Goal: Task Accomplishment & Management: Manage account settings

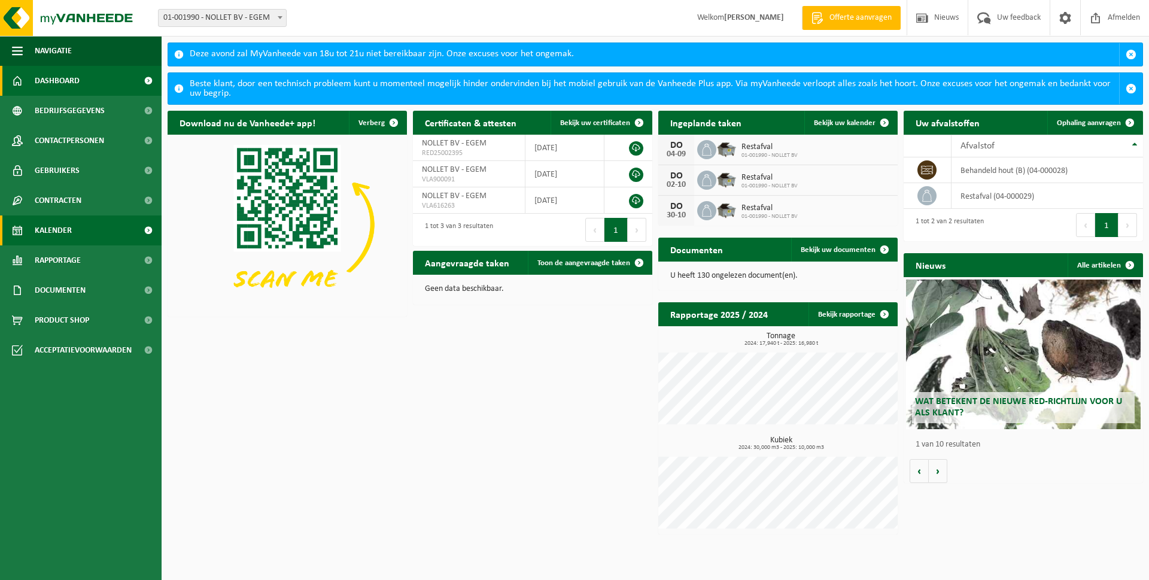
click at [62, 232] on span "Kalender" at bounding box center [53, 230] width 37 height 30
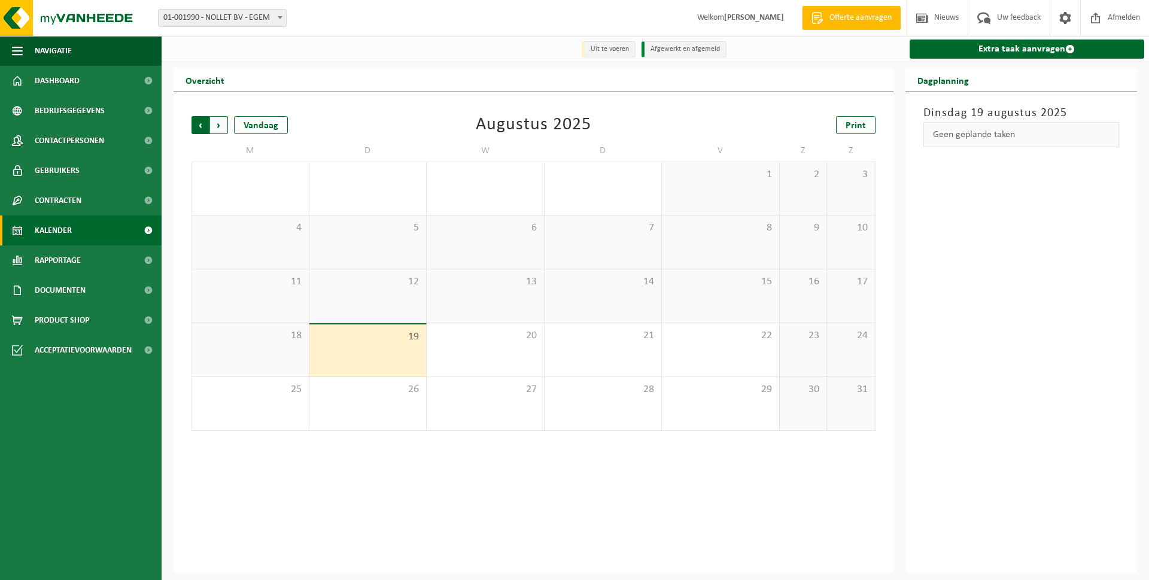
click at [217, 122] on span "Volgende" at bounding box center [219, 125] width 18 height 18
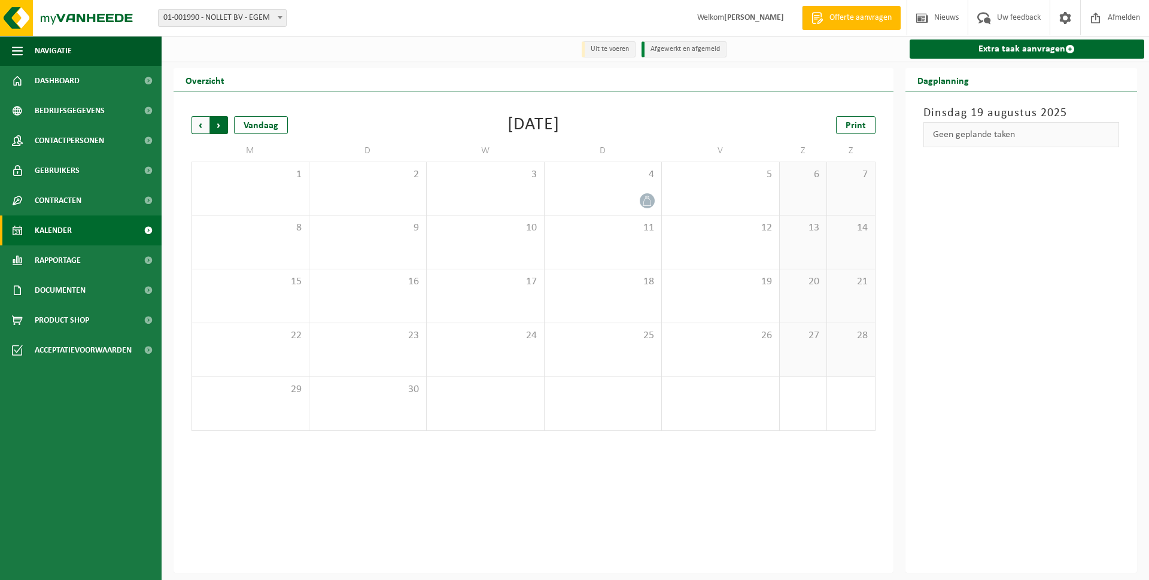
click at [201, 120] on span "Vorige" at bounding box center [201, 125] width 18 height 18
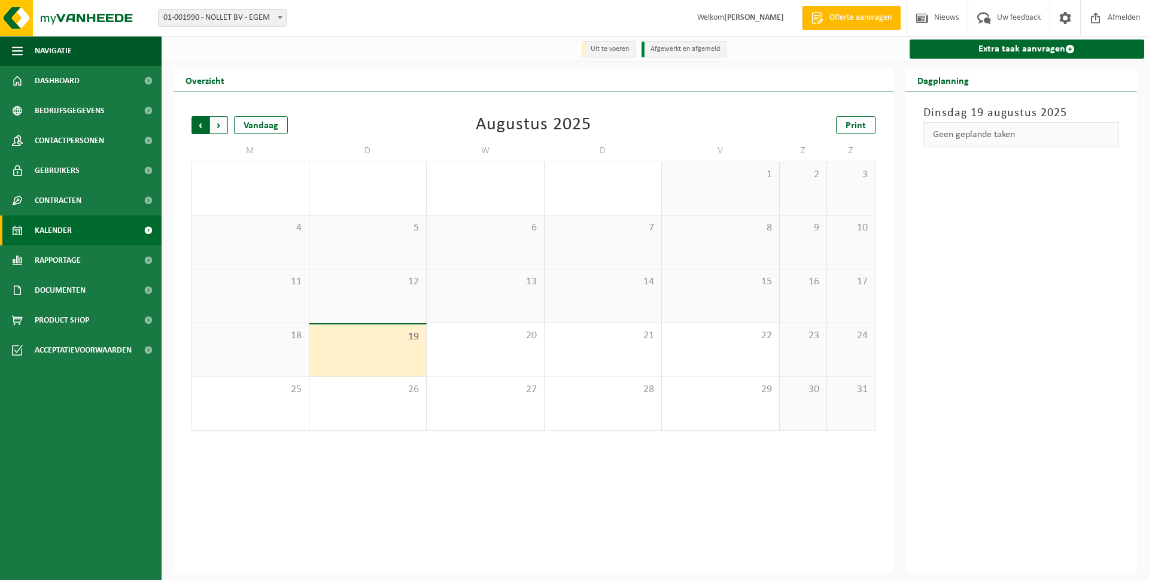
click at [216, 122] on span "Volgende" at bounding box center [219, 125] width 18 height 18
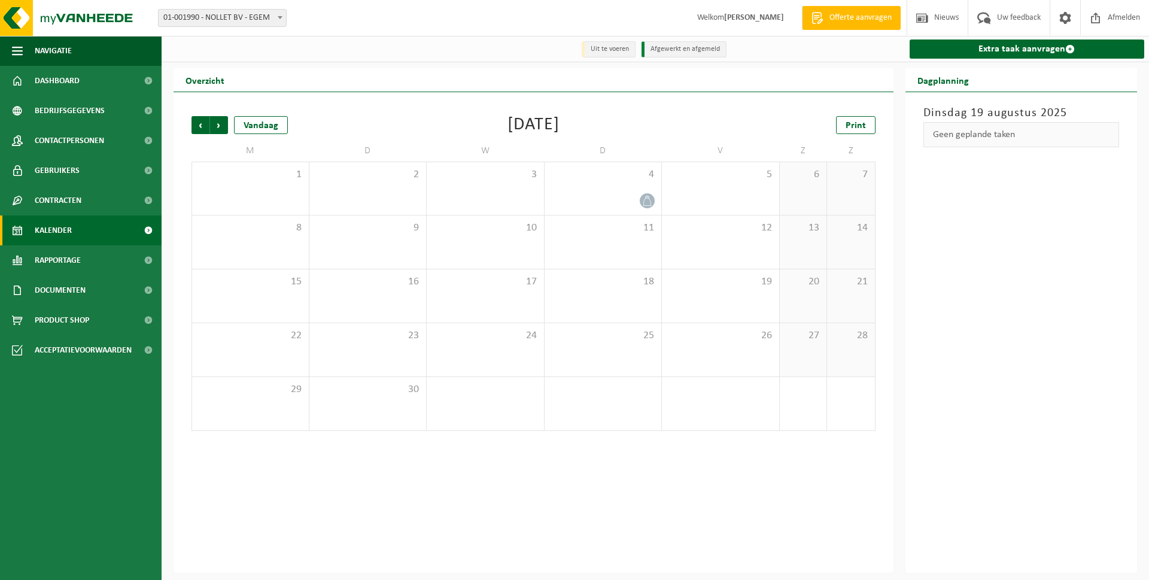
click at [216, 122] on span "Volgende" at bounding box center [219, 125] width 18 height 18
click at [202, 123] on span "Vorige" at bounding box center [201, 125] width 18 height 18
click at [220, 122] on span "Volgende" at bounding box center [219, 125] width 18 height 18
click at [621, 192] on div "2" at bounding box center [603, 188] width 117 height 53
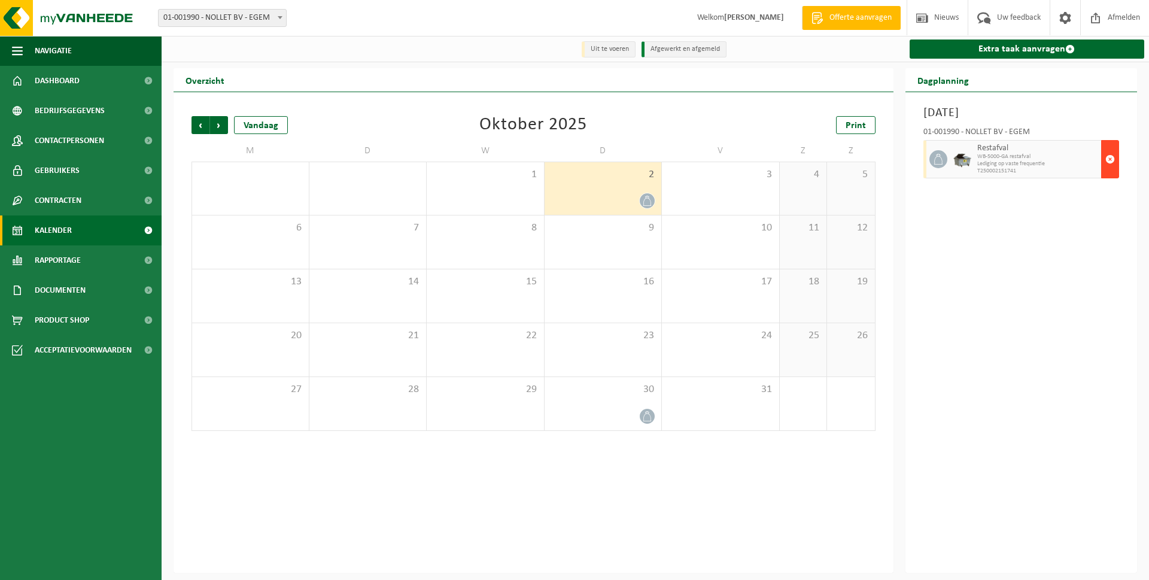
click at [1110, 159] on span "button" at bounding box center [1111, 159] width 10 height 24
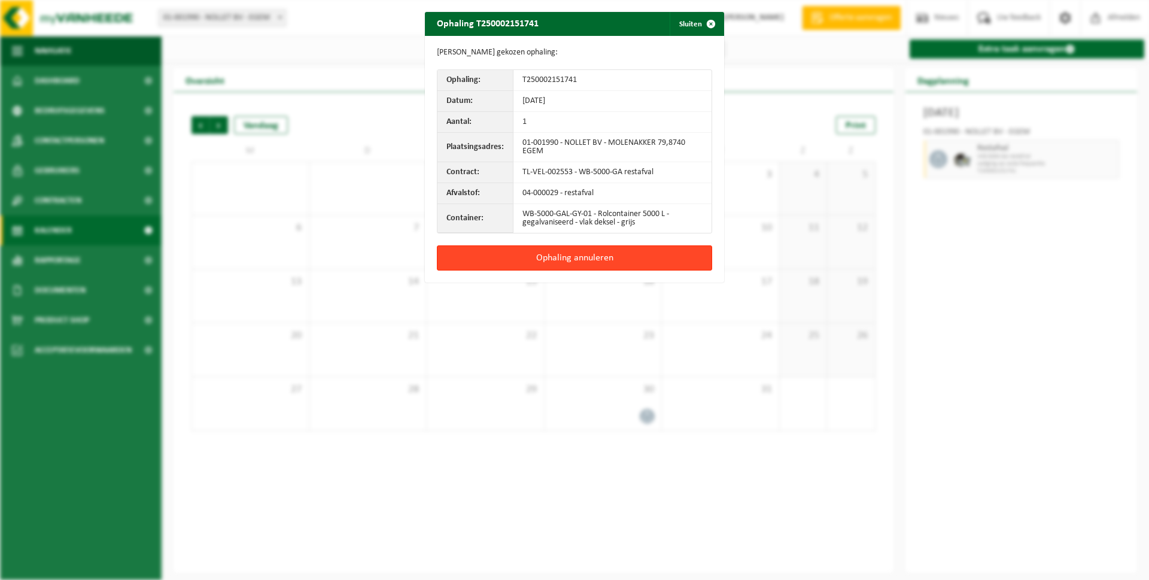
click at [569, 254] on button "Ophaling annuleren" at bounding box center [574, 257] width 275 height 25
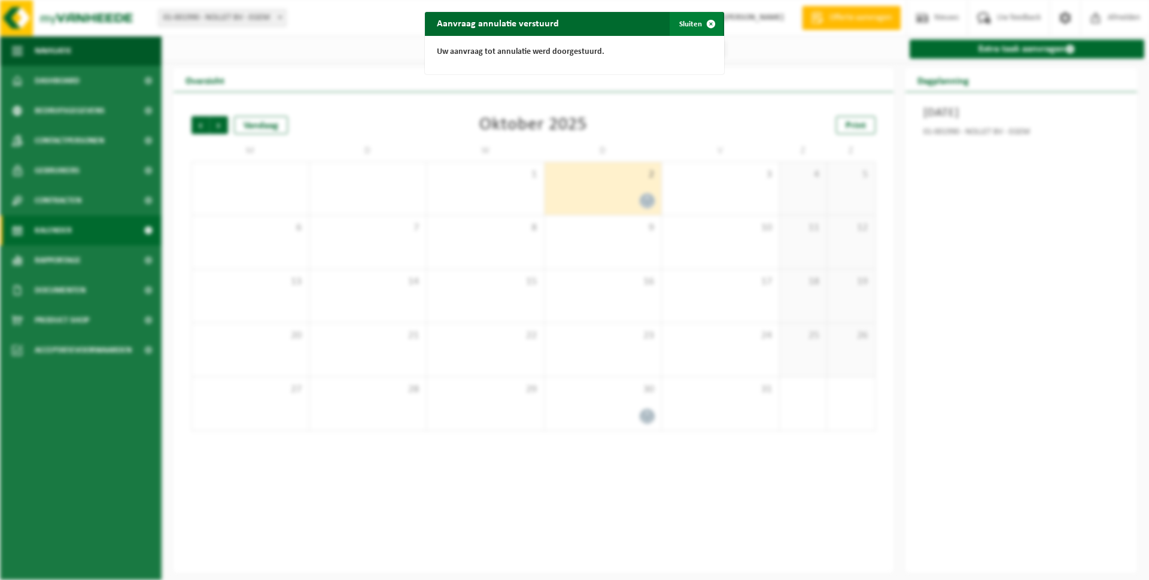
click at [681, 23] on button "Sluiten" at bounding box center [696, 24] width 53 height 24
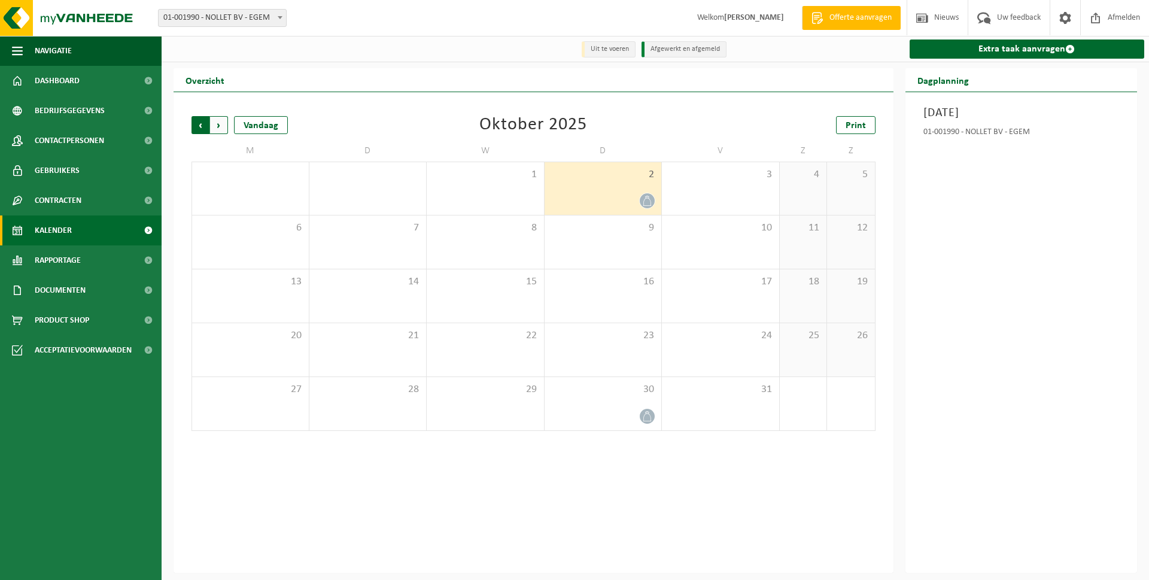
click at [218, 127] on span "Volgende" at bounding box center [219, 125] width 18 height 18
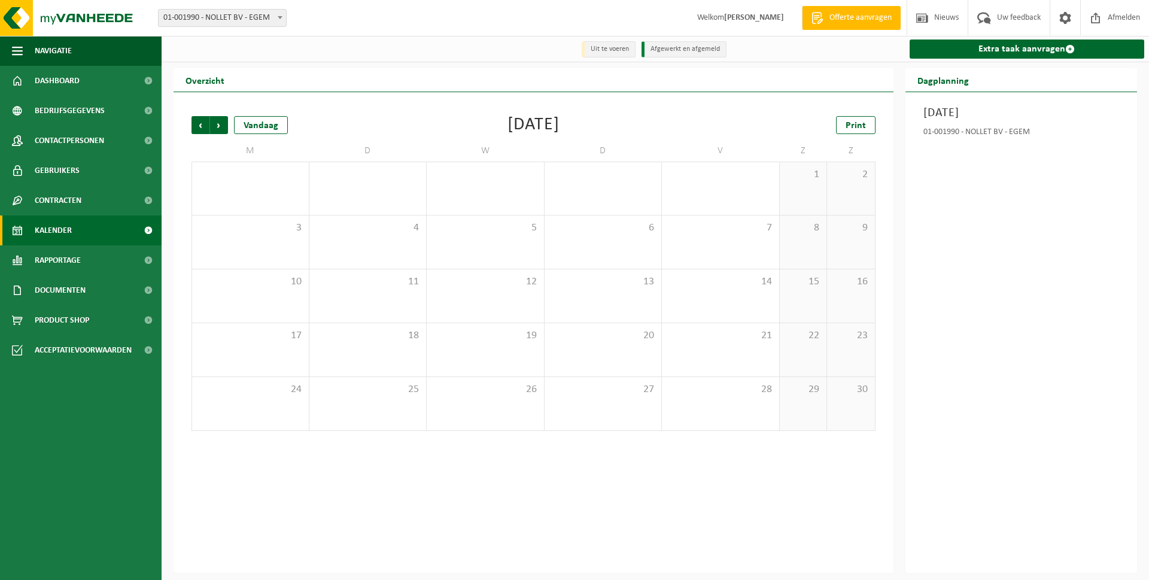
click at [218, 127] on span "Volgende" at bounding box center [219, 125] width 18 height 18
click at [202, 129] on span "Vorige" at bounding box center [201, 125] width 18 height 18
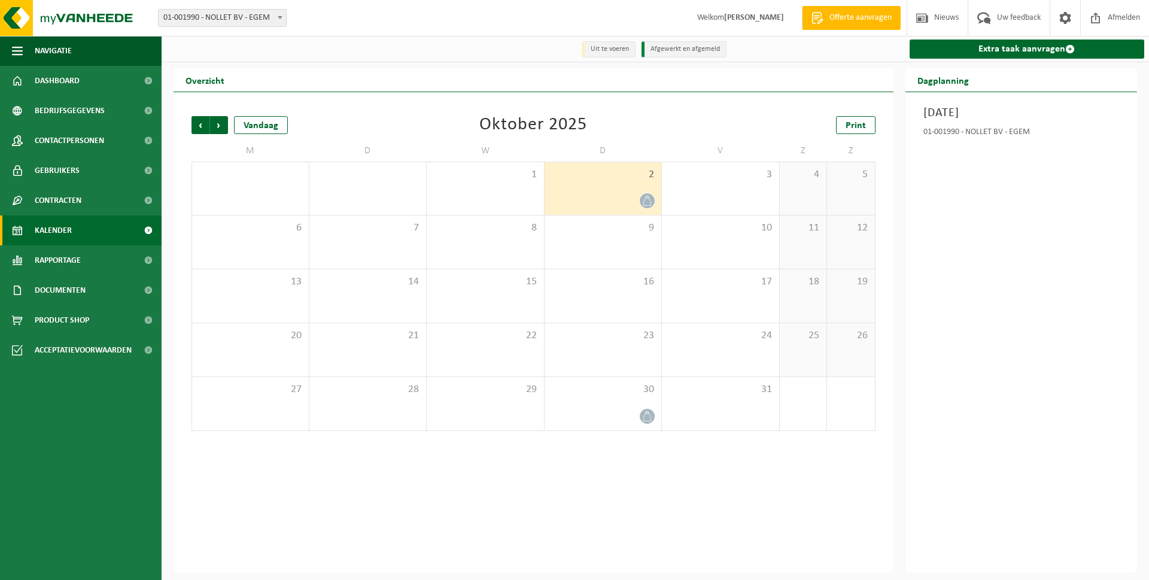
click at [202, 129] on span "Vorige" at bounding box center [201, 125] width 18 height 18
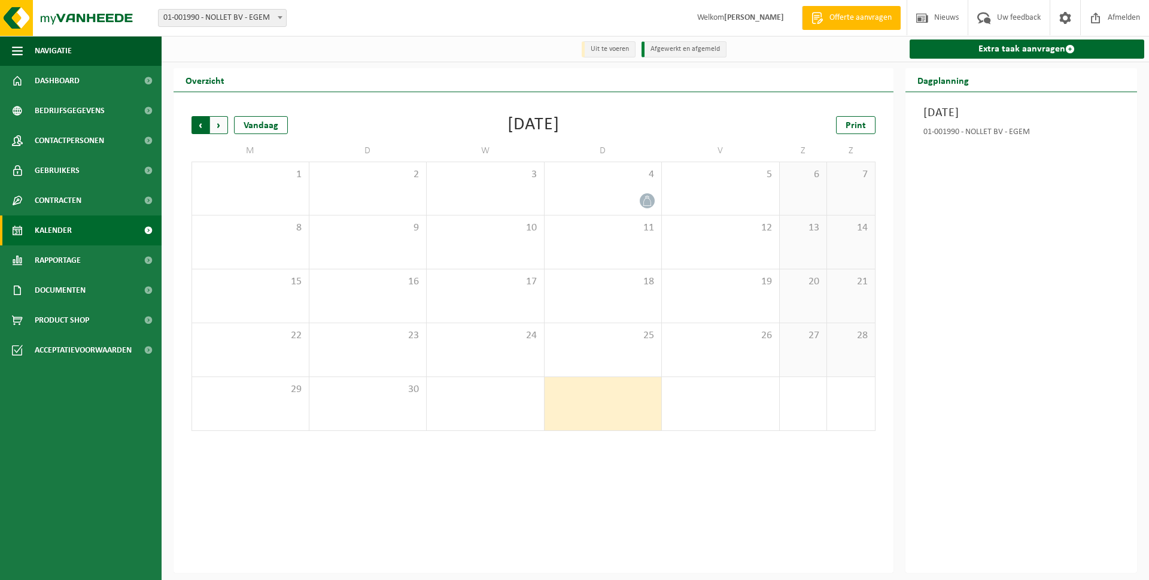
click at [221, 124] on span "Volgende" at bounding box center [219, 125] width 18 height 18
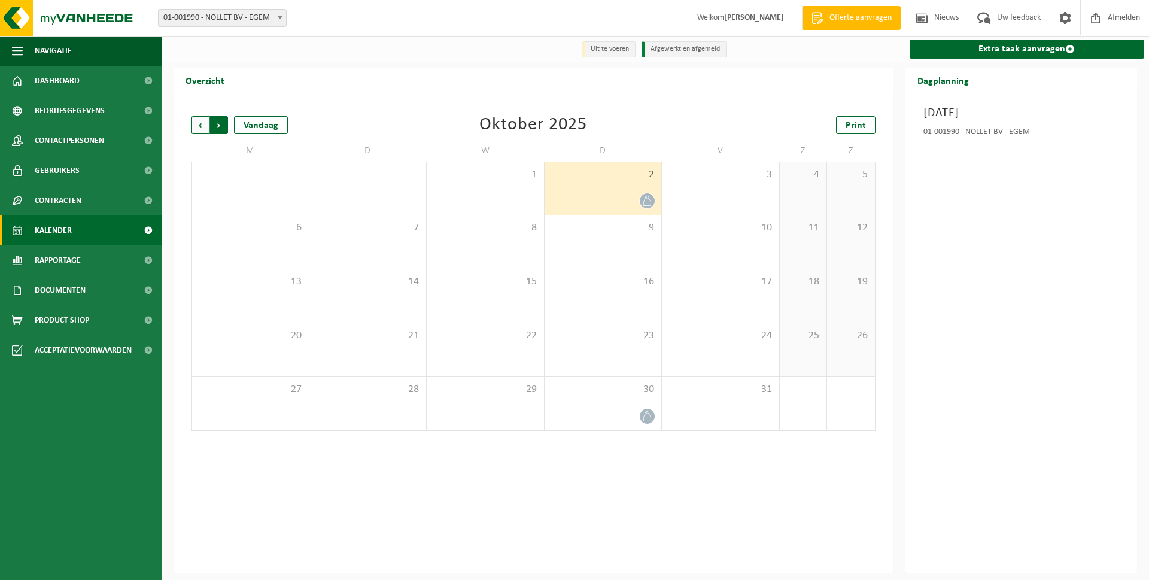
click at [199, 121] on span "Vorige" at bounding box center [201, 125] width 18 height 18
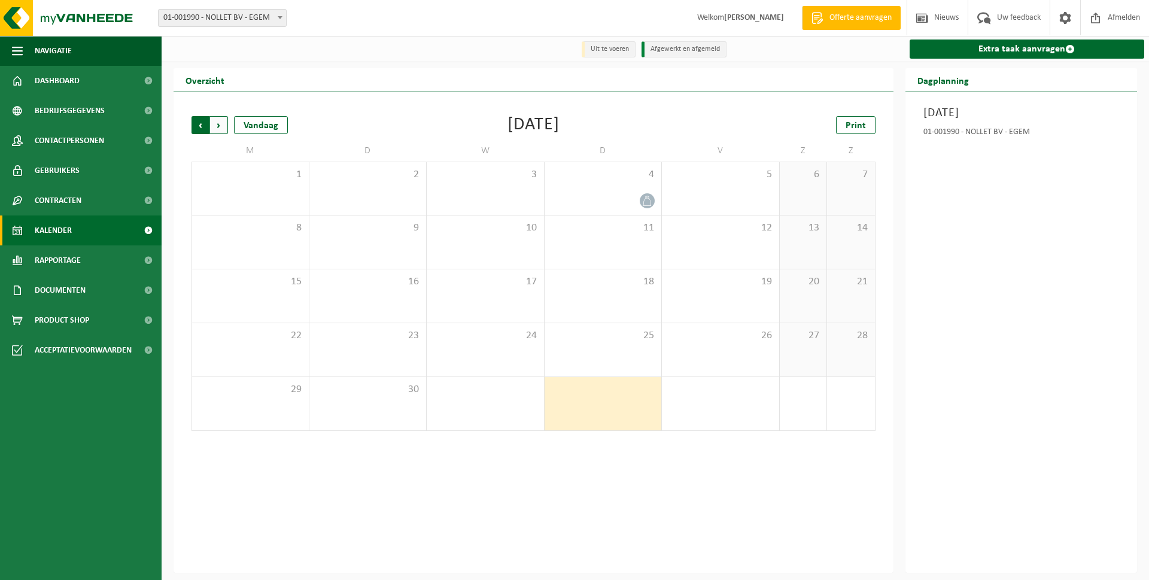
click at [218, 123] on span "Volgende" at bounding box center [219, 125] width 18 height 18
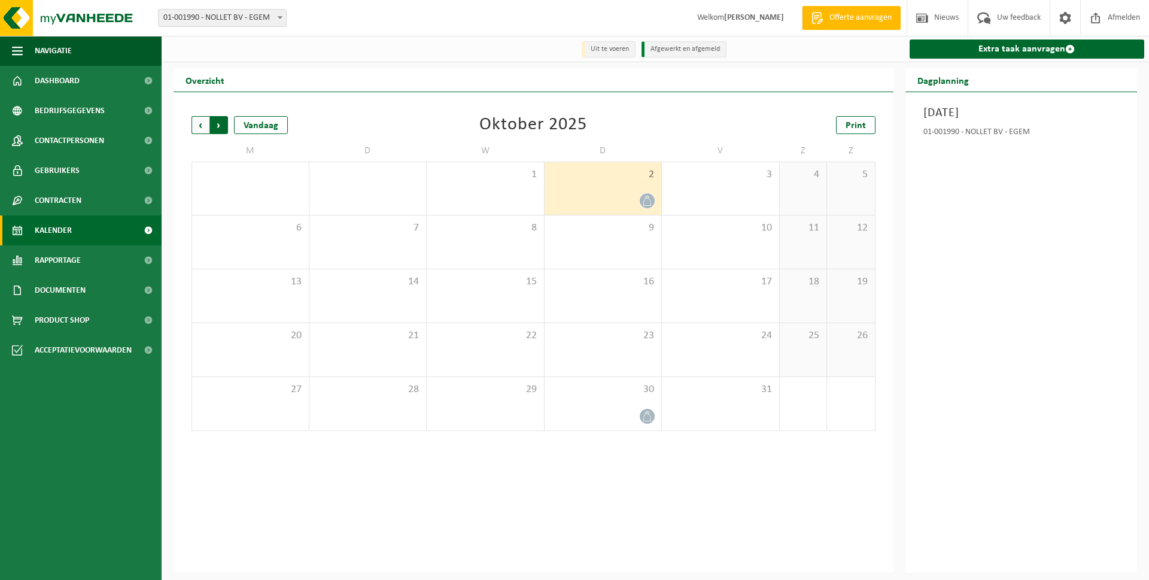
click at [197, 127] on span "Vorige" at bounding box center [201, 125] width 18 height 18
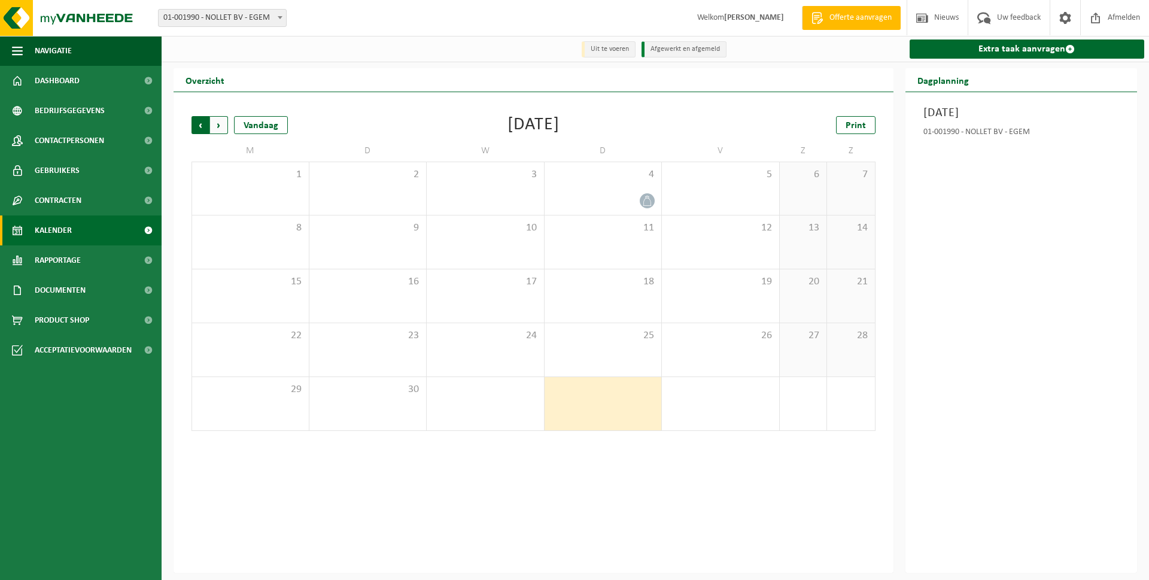
click at [221, 130] on span "Volgende" at bounding box center [219, 125] width 18 height 18
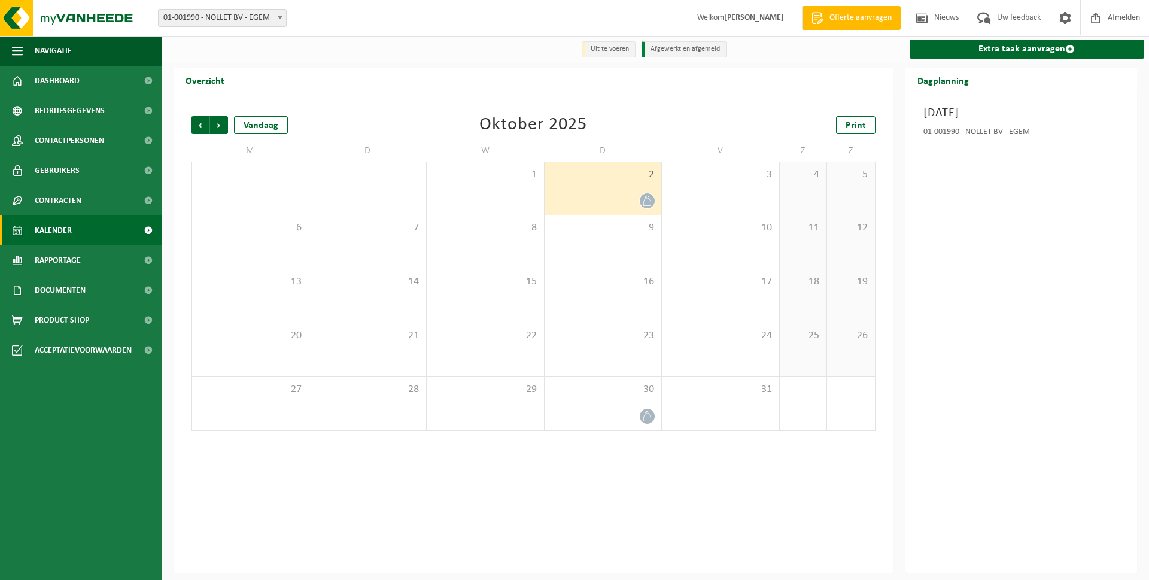
click at [627, 188] on div "2" at bounding box center [603, 188] width 117 height 53
click at [644, 199] on icon at bounding box center [647, 201] width 10 height 10
click at [604, 397] on div "30" at bounding box center [603, 403] width 117 height 53
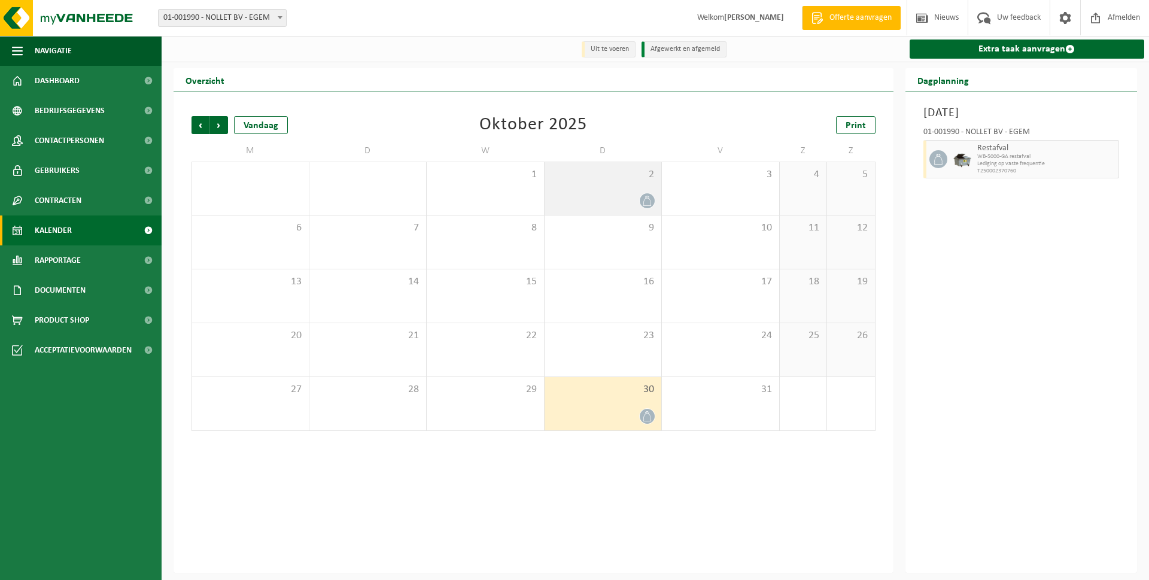
click at [612, 187] on div "2" at bounding box center [603, 188] width 117 height 53
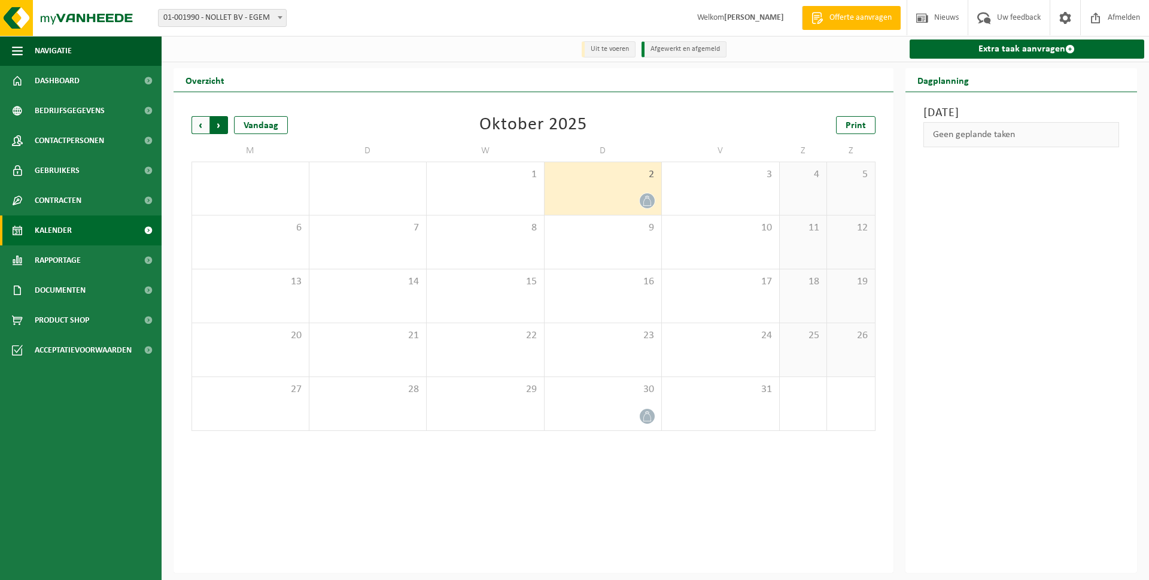
click at [193, 123] on span "Vorige" at bounding box center [201, 125] width 18 height 18
